Goal: Task Accomplishment & Management: Use online tool/utility

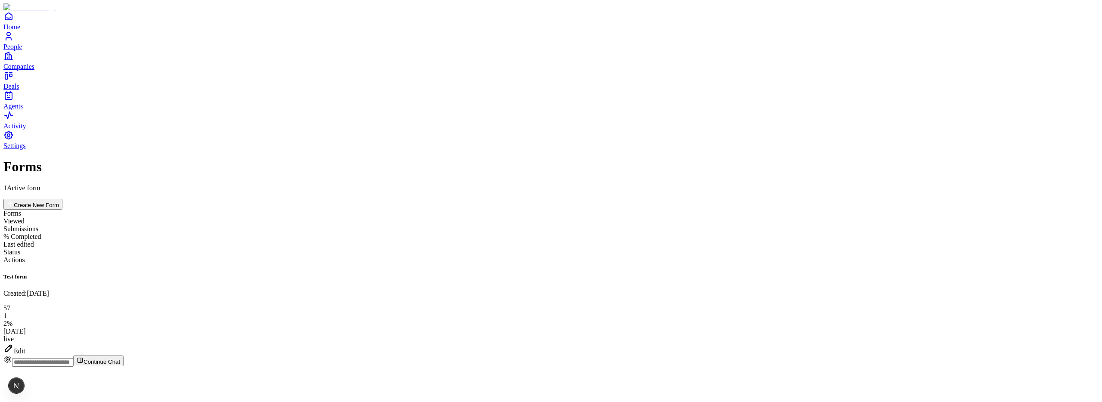
click at [1053, 343] on div "Edit" at bounding box center [550, 349] width 1095 height 12
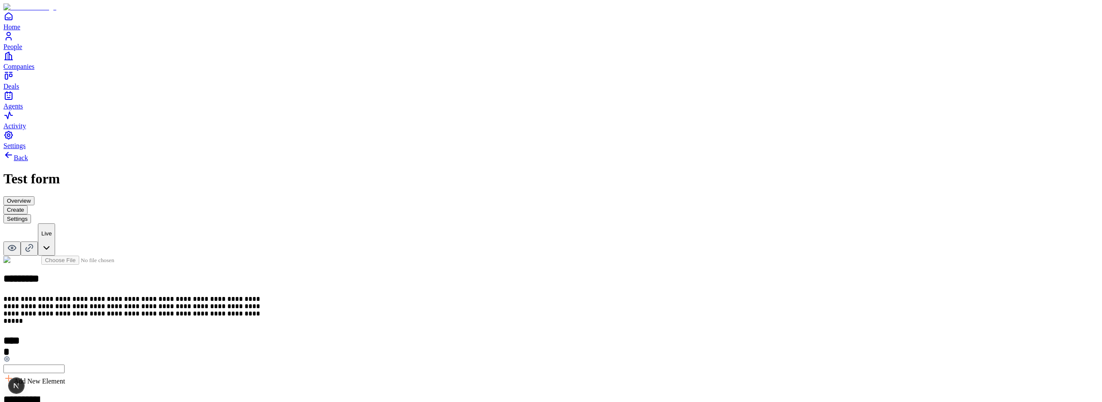
scroll to position [9, 0]
click at [31, 214] on button "Settings" at bounding box center [17, 218] width 28 height 9
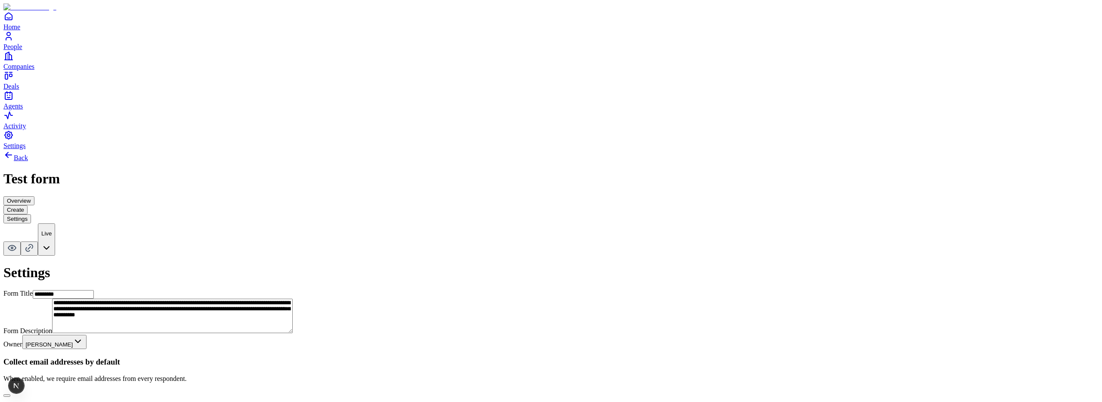
scroll to position [120, 0]
click at [10, 394] on button "button" at bounding box center [6, 395] width 7 height 3
type button "on"
click at [10, 394] on button "button" at bounding box center [6, 395] width 7 height 3
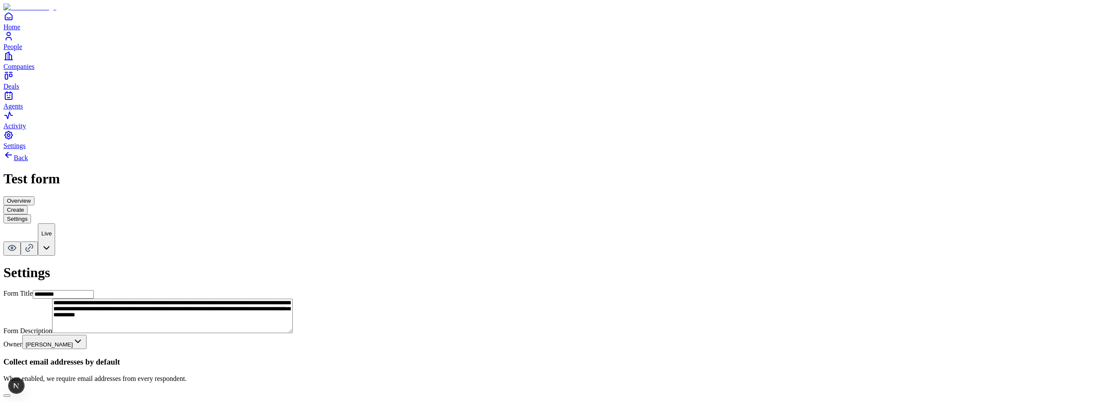
click at [10, 394] on button "button" at bounding box center [6, 395] width 7 height 3
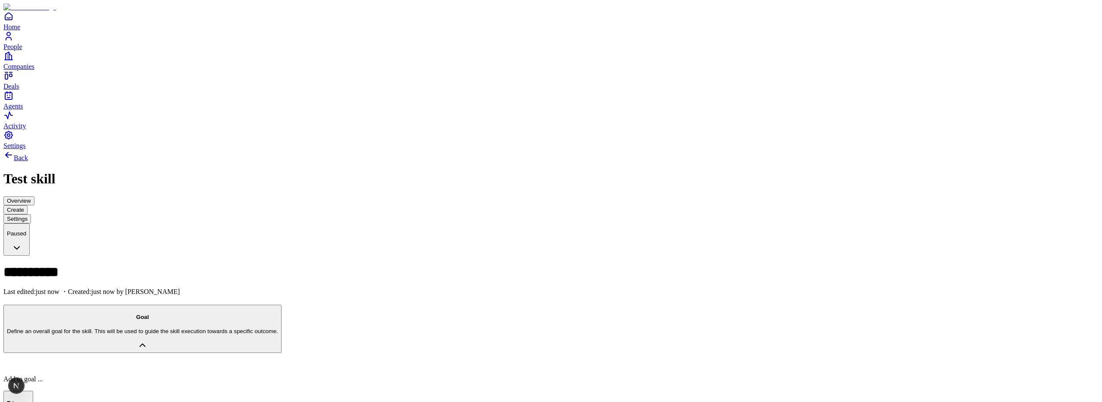
drag, startPoint x: 953, startPoint y: 51, endPoint x: 901, endPoint y: 53, distance: 52.5
copy h3 "Add a Trigger"
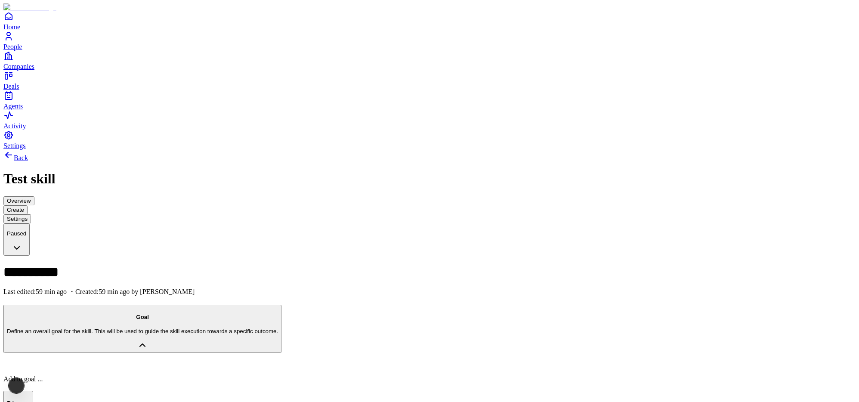
drag, startPoint x: 143, startPoint y: 217, endPoint x: 181, endPoint y: 223, distance: 38.8
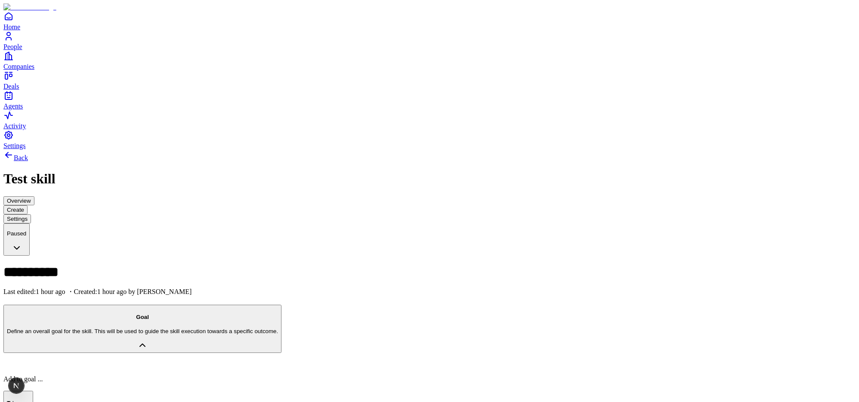
click at [513, 361] on div at bounding box center [429, 364] width 852 height 7
